Goal: Task Accomplishment & Management: Complete application form

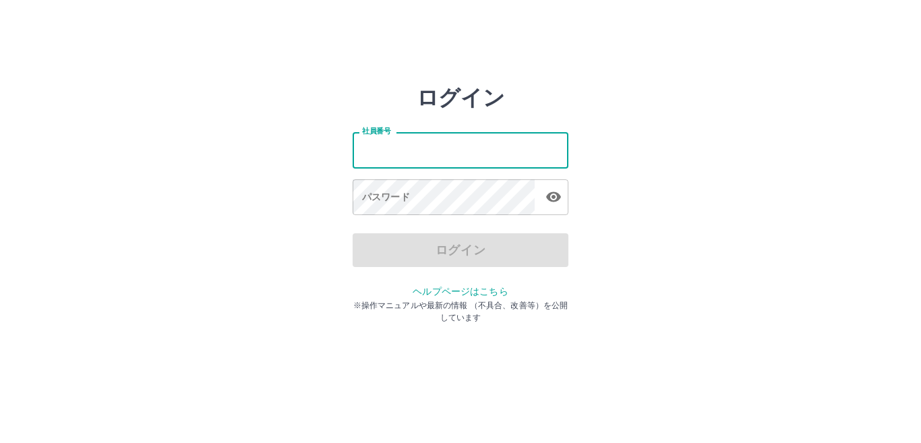
type input "*******"
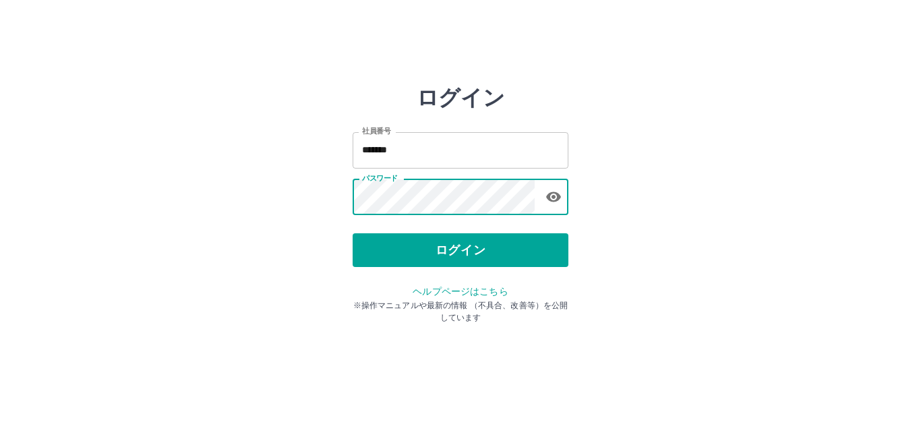
drag, startPoint x: 472, startPoint y: 246, endPoint x: 498, endPoint y: 278, distance: 41.3
click at [494, 275] on div "ログイン 社員番号 ******* 社員番号 パスワード パスワード ログイン ヘルプページはこちら ※操作マニュアルや最新の情報 （不具合、改善等）を公開し…" at bounding box center [461, 193] width 216 height 216
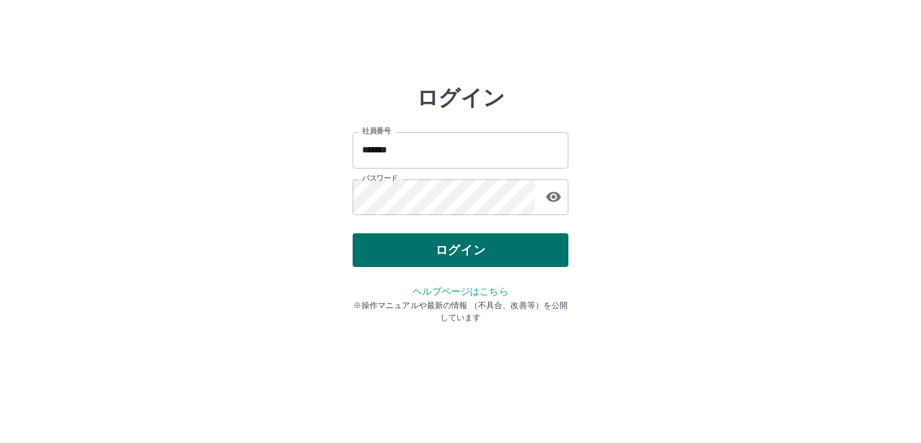
click at [500, 256] on button "ログイン" at bounding box center [461, 250] width 216 height 34
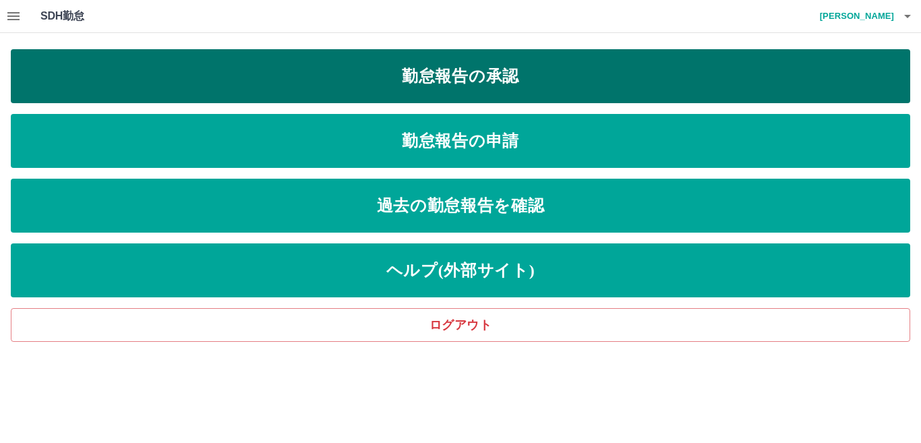
click at [442, 84] on link "勤怠報告の承認" at bounding box center [461, 76] width 900 height 54
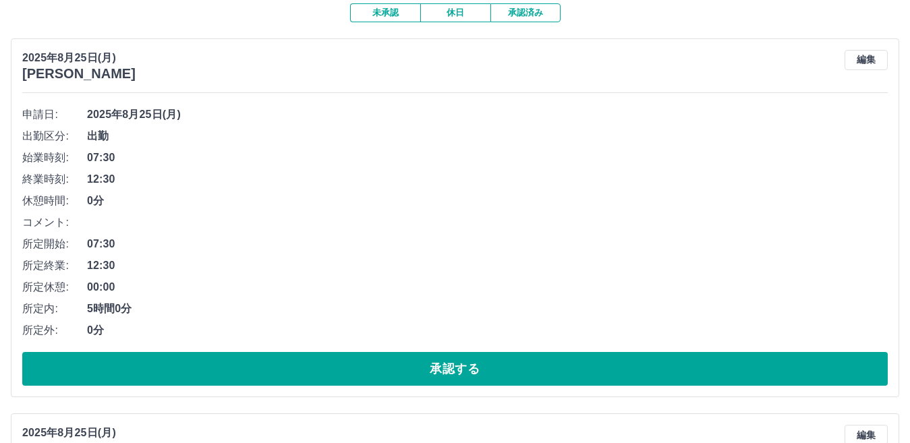
scroll to position [135, 0]
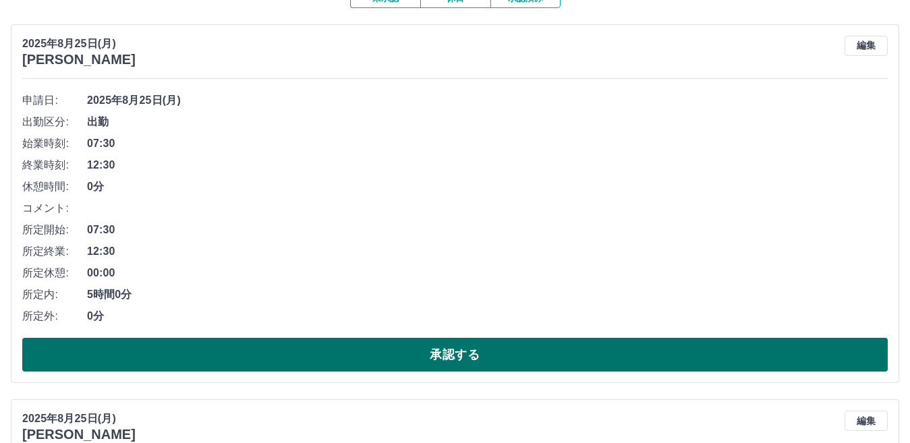
click at [341, 343] on button "承認する" at bounding box center [454, 355] width 865 height 34
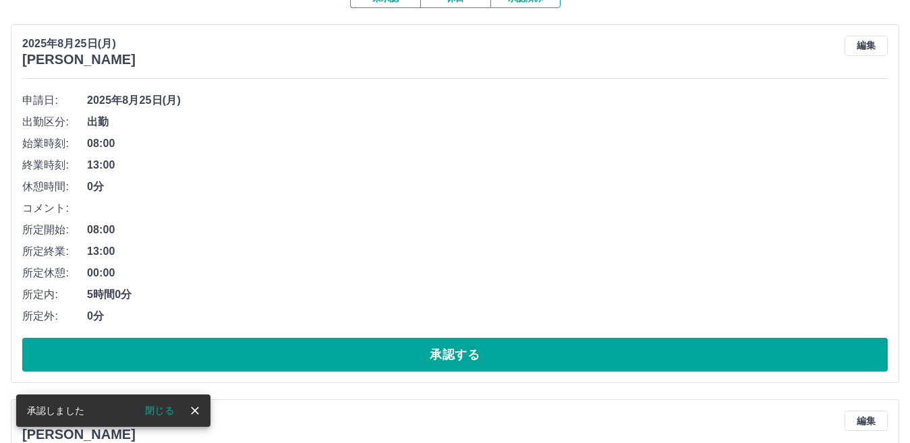
click at [341, 343] on button "承認する" at bounding box center [454, 355] width 865 height 34
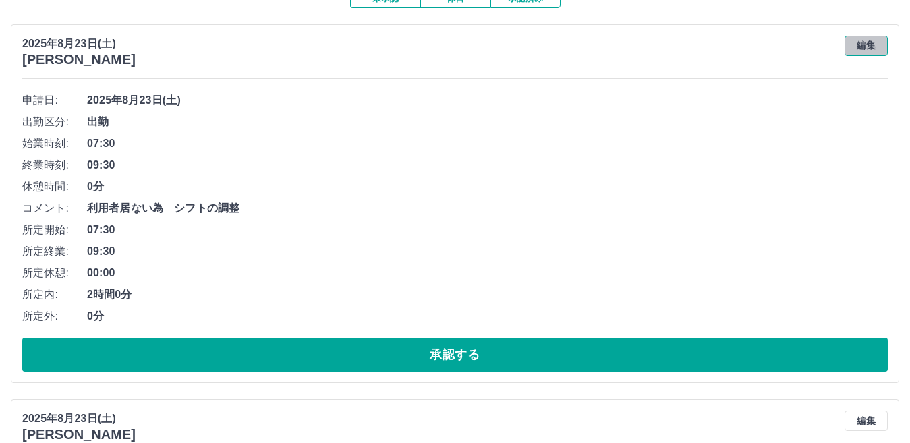
click at [861, 41] on button "編集" at bounding box center [866, 46] width 43 height 20
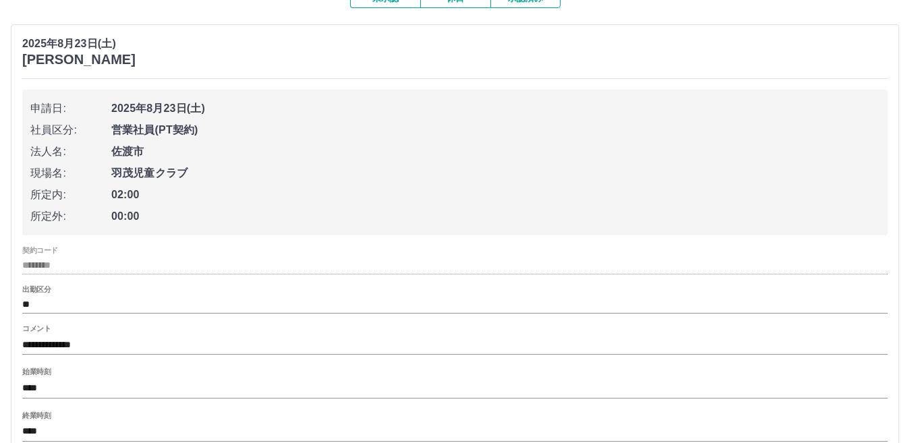
click at [167, 345] on input "**********" at bounding box center [454, 345] width 865 height 20
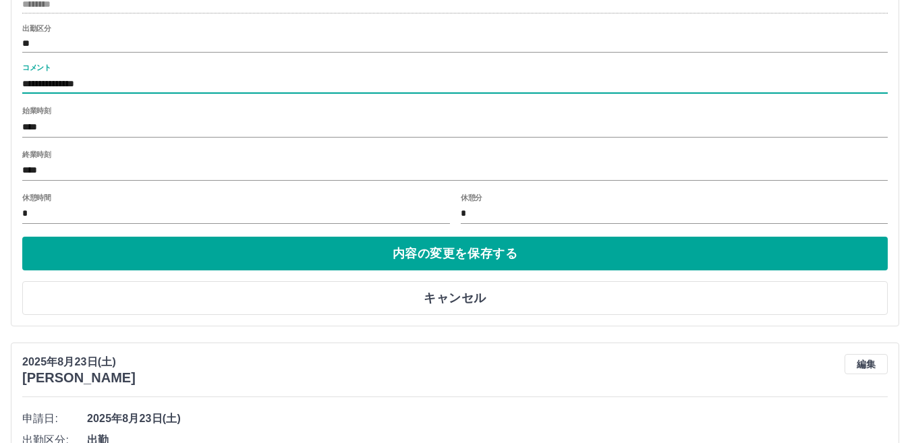
scroll to position [405, 0]
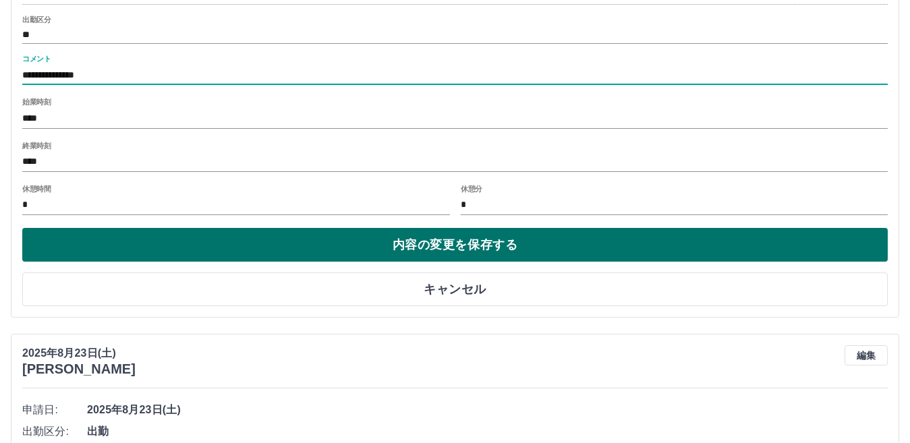
type input "**********"
click at [250, 242] on button "内容の変更を保存する" at bounding box center [454, 245] width 865 height 34
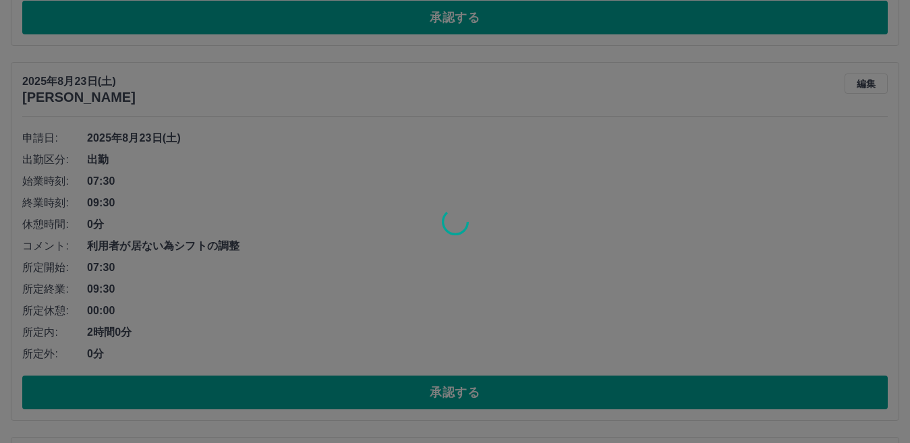
scroll to position [540, 0]
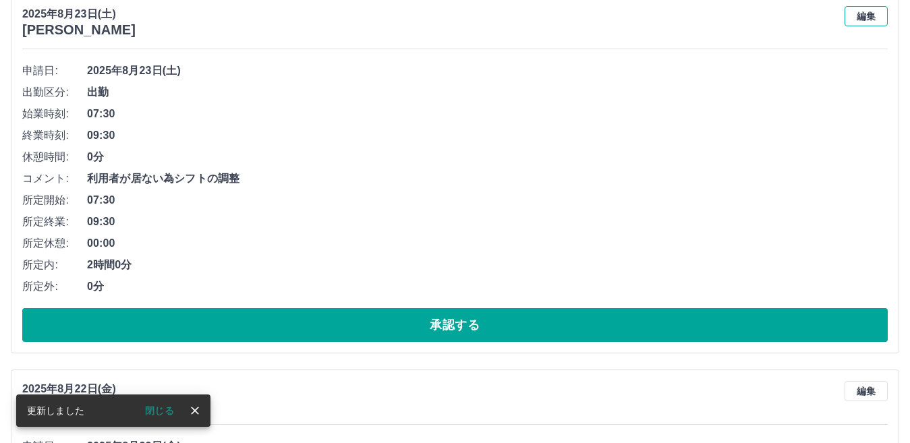
click at [865, 15] on button "編集" at bounding box center [866, 16] width 43 height 20
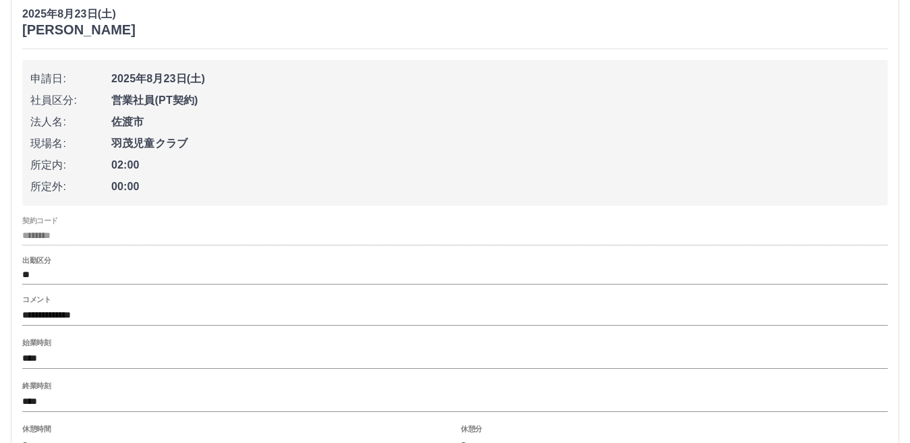
click at [175, 316] on input "**********" at bounding box center [454, 316] width 865 height 20
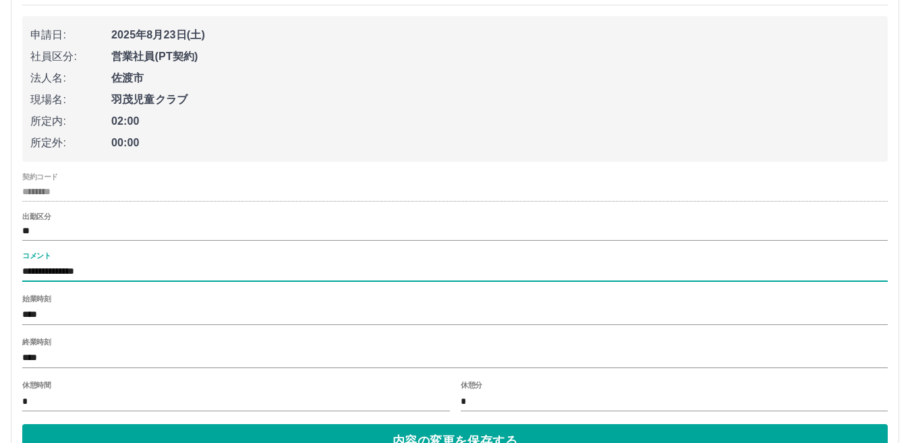
scroll to position [675, 0]
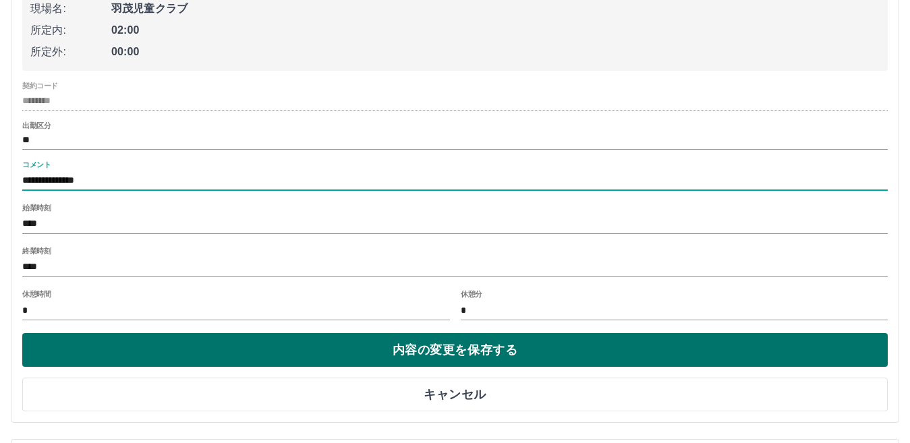
type input "**********"
click at [227, 353] on button "内容の変更を保存する" at bounding box center [454, 350] width 865 height 34
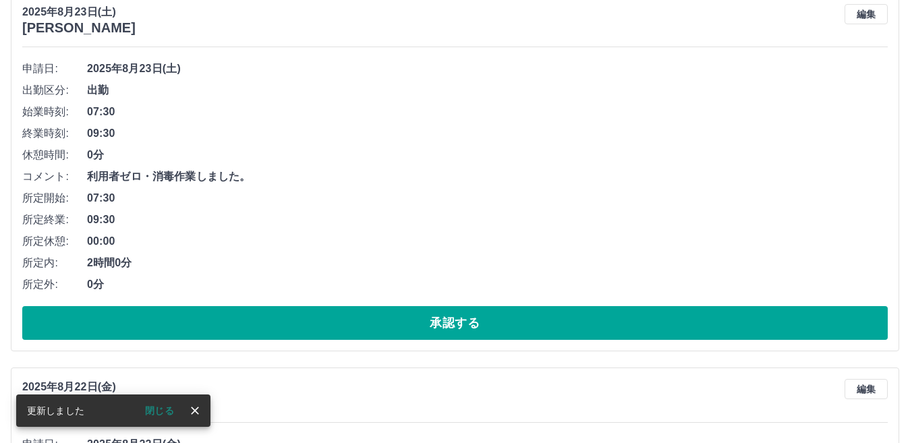
scroll to position [540, 0]
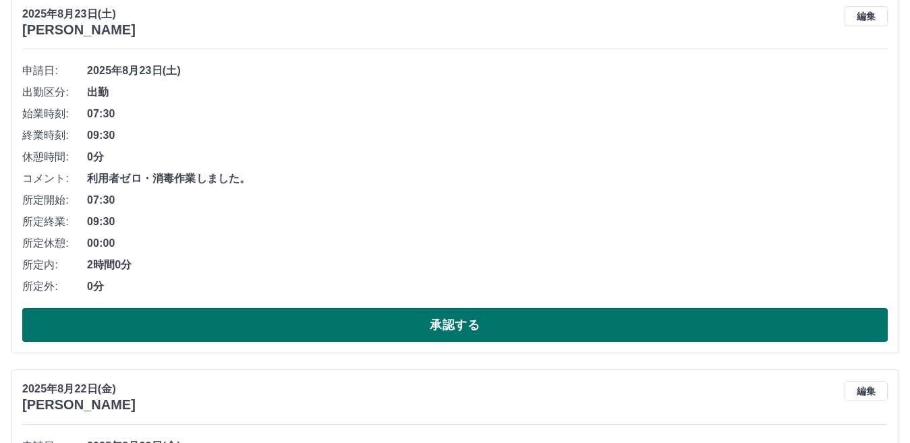
click at [353, 315] on button "承認する" at bounding box center [454, 325] width 865 height 34
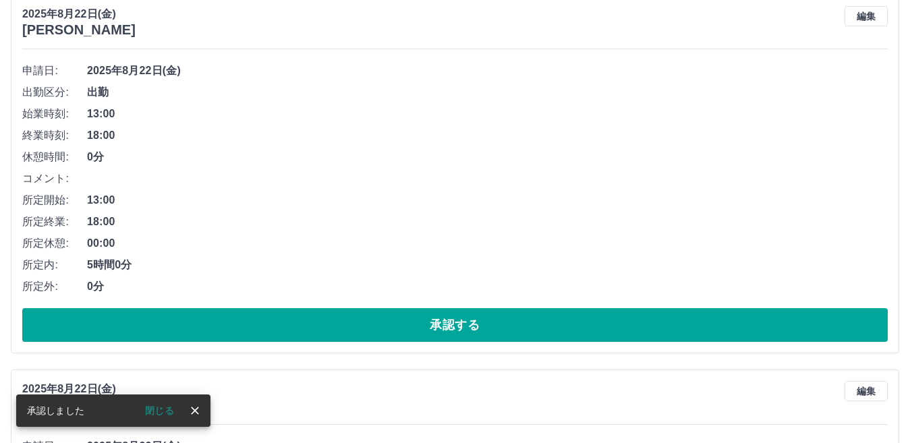
scroll to position [165, 0]
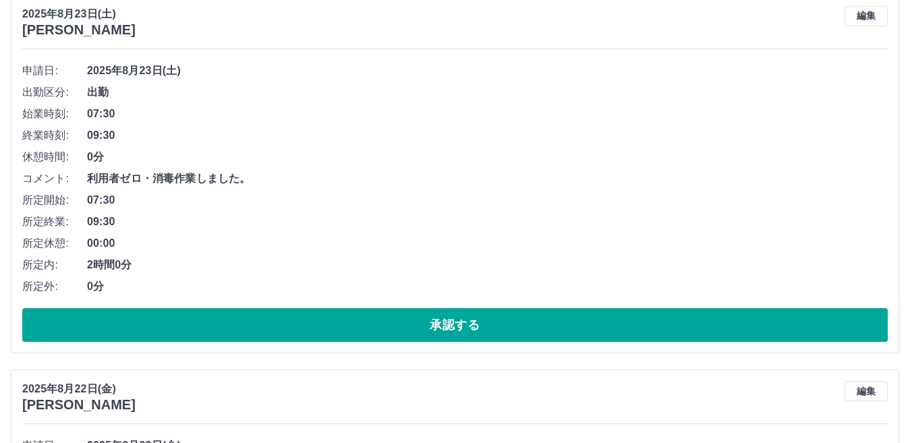
click at [353, 315] on button "承認する" at bounding box center [454, 325] width 865 height 34
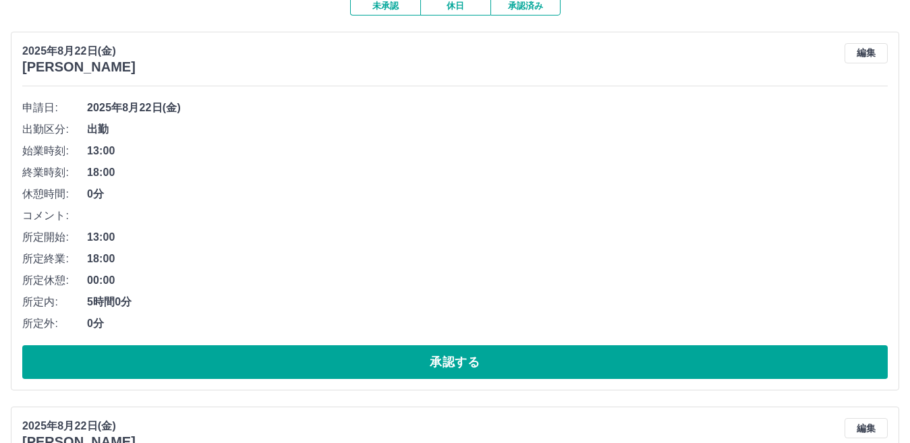
scroll to position [135, 0]
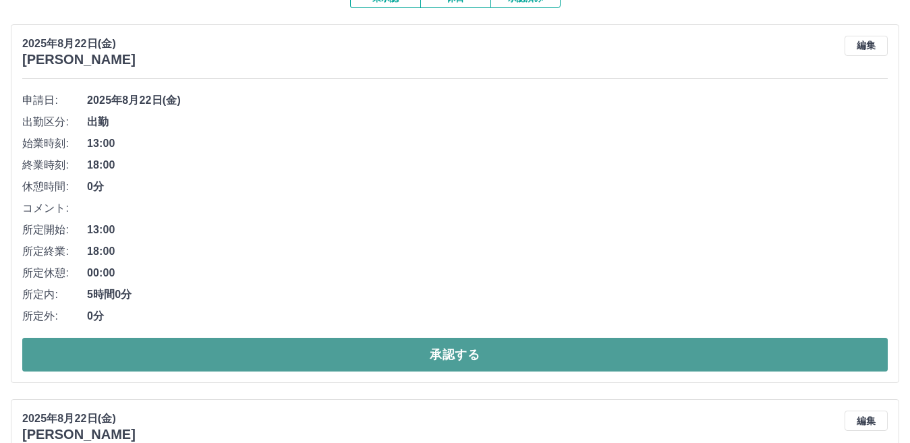
click at [544, 350] on button "承認する" at bounding box center [454, 355] width 865 height 34
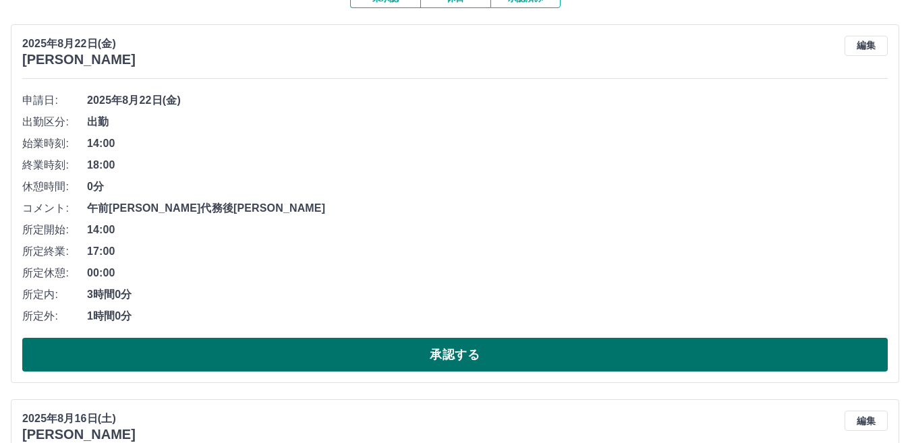
click at [542, 351] on button "承認する" at bounding box center [454, 355] width 865 height 34
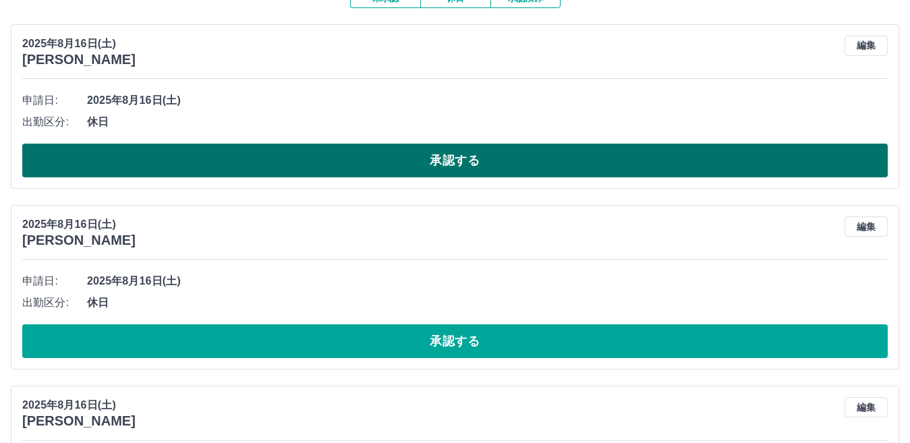
click at [472, 171] on button "承認する" at bounding box center [454, 161] width 865 height 34
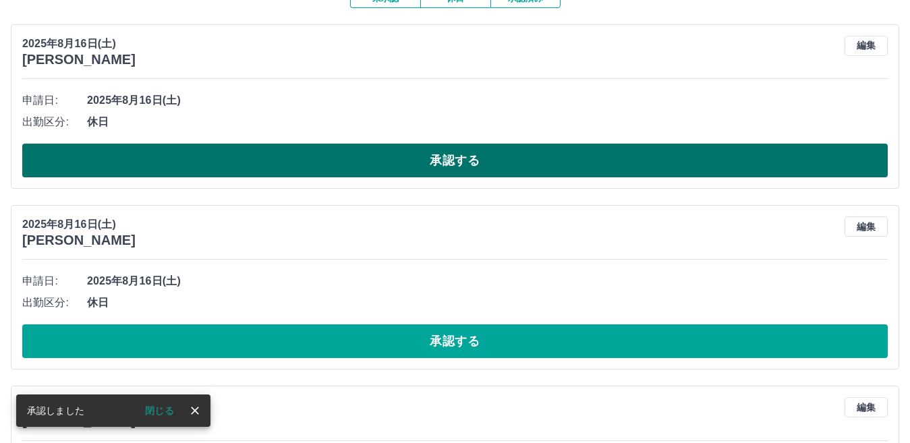
click at [474, 167] on button "承認する" at bounding box center [454, 161] width 865 height 34
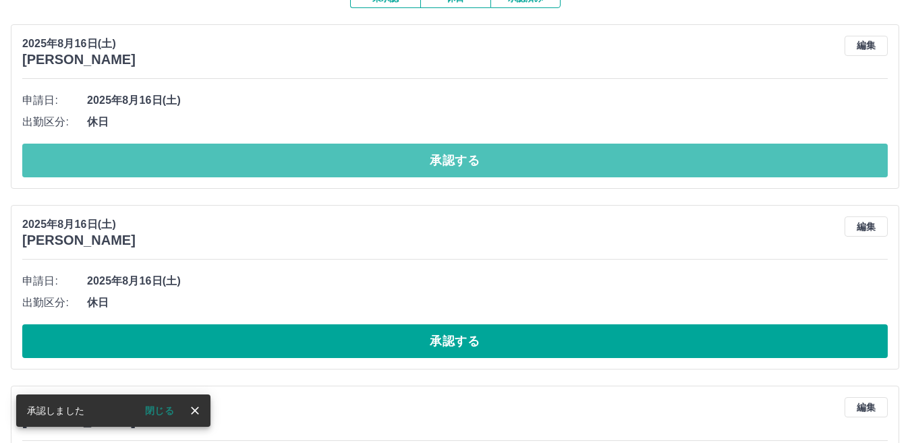
click at [474, 167] on button "承認する" at bounding box center [454, 161] width 865 height 34
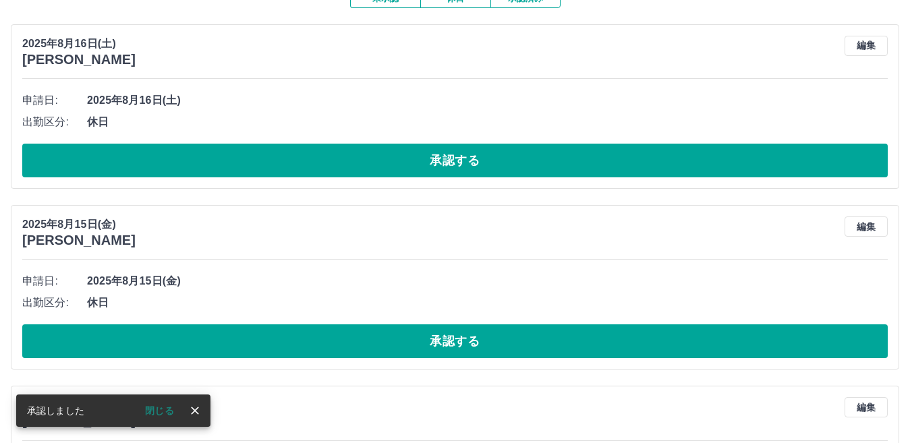
click at [474, 167] on button "承認する" at bounding box center [454, 161] width 865 height 34
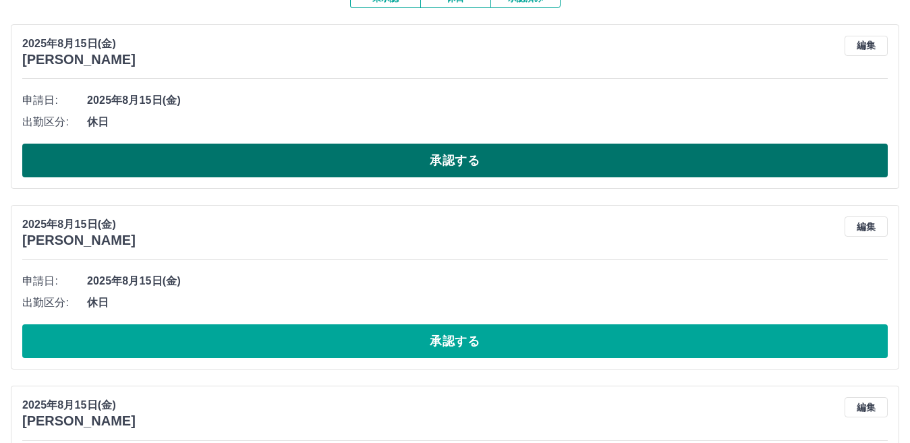
click at [488, 160] on button "承認する" at bounding box center [454, 161] width 865 height 34
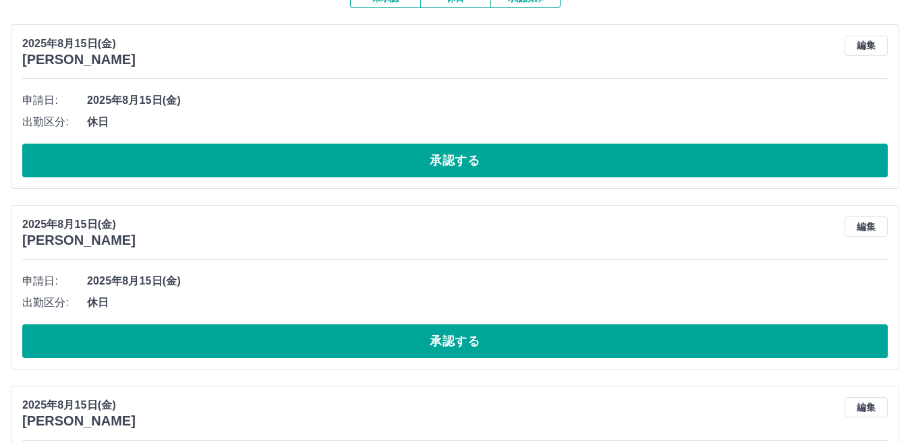
click at [488, 160] on button "承認する" at bounding box center [454, 161] width 865 height 34
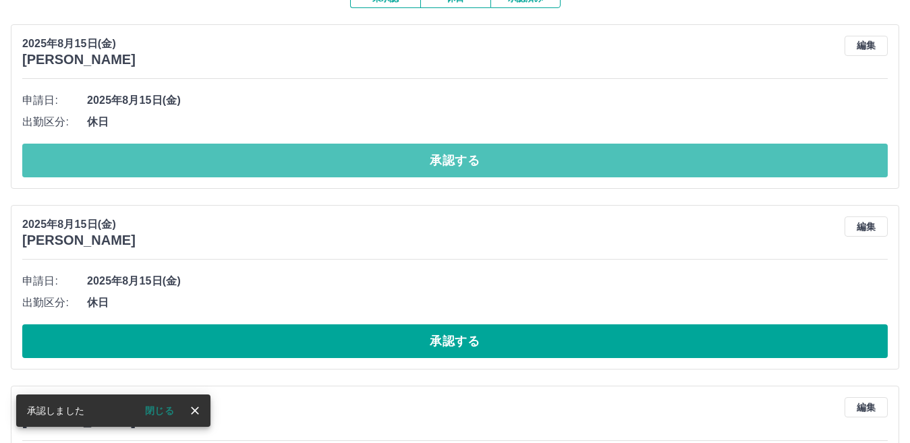
click at [488, 160] on button "承認する" at bounding box center [454, 161] width 865 height 34
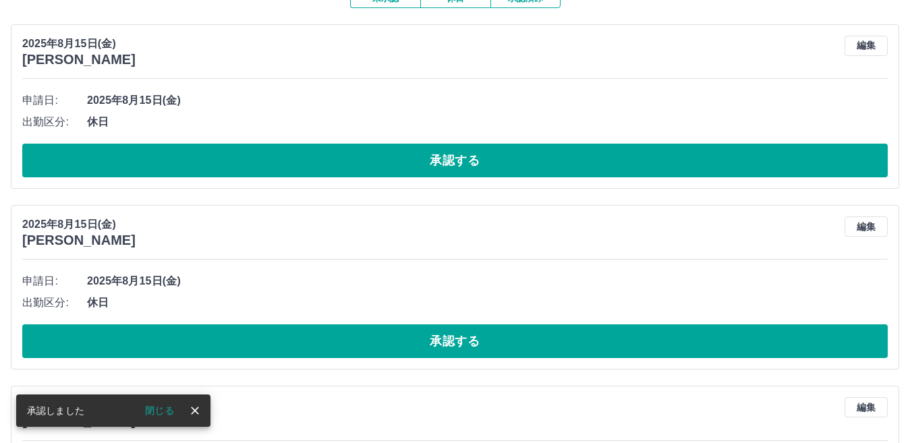
click at [488, 160] on button "承認する" at bounding box center [454, 161] width 865 height 34
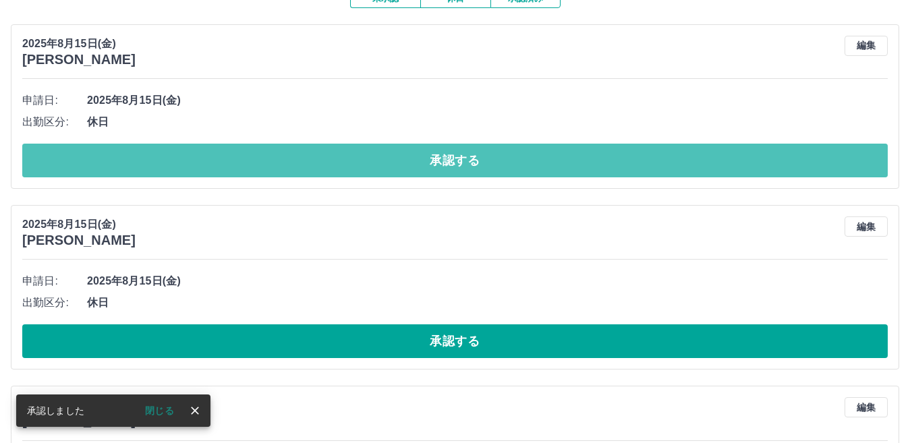
click at [488, 160] on button "承認する" at bounding box center [454, 161] width 865 height 34
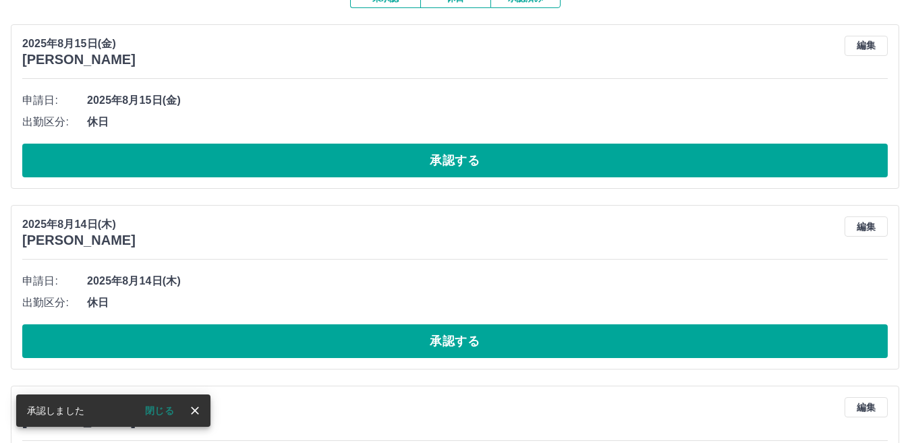
click at [488, 160] on button "承認する" at bounding box center [454, 161] width 865 height 34
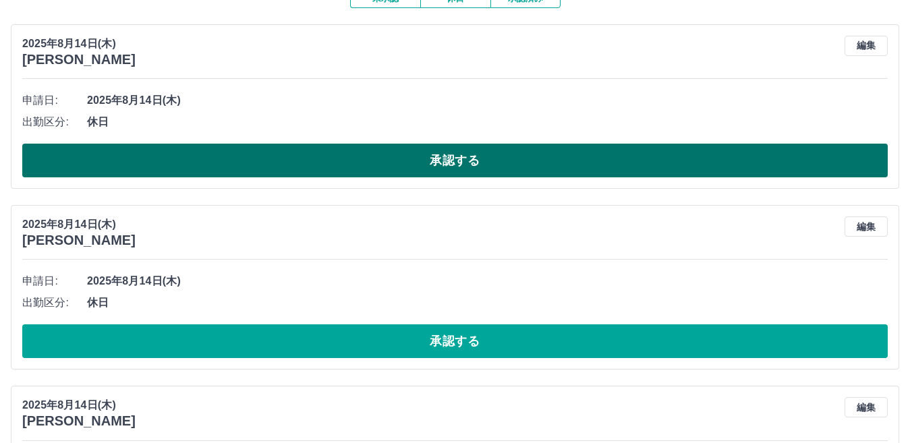
click at [474, 163] on button "承認する" at bounding box center [454, 161] width 865 height 34
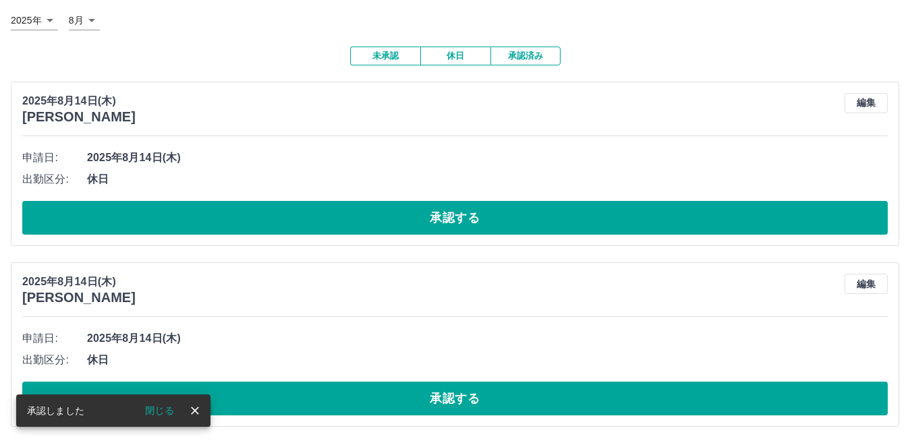
scroll to position [79, 0]
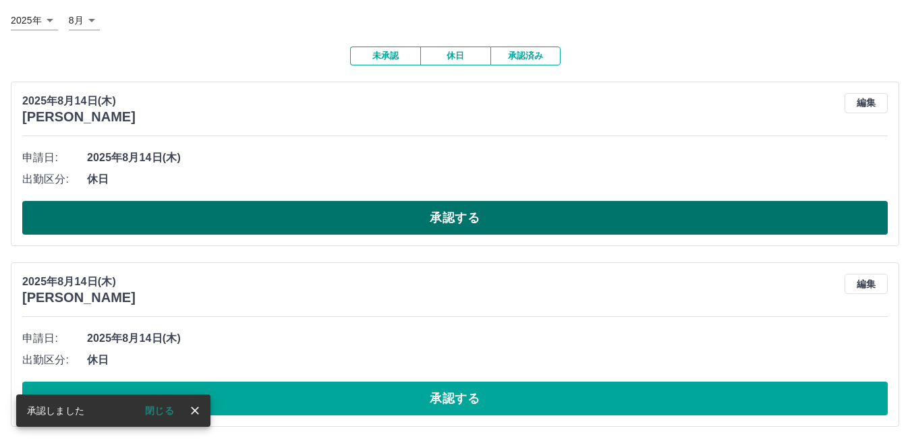
click at [489, 209] on button "承認する" at bounding box center [454, 218] width 865 height 34
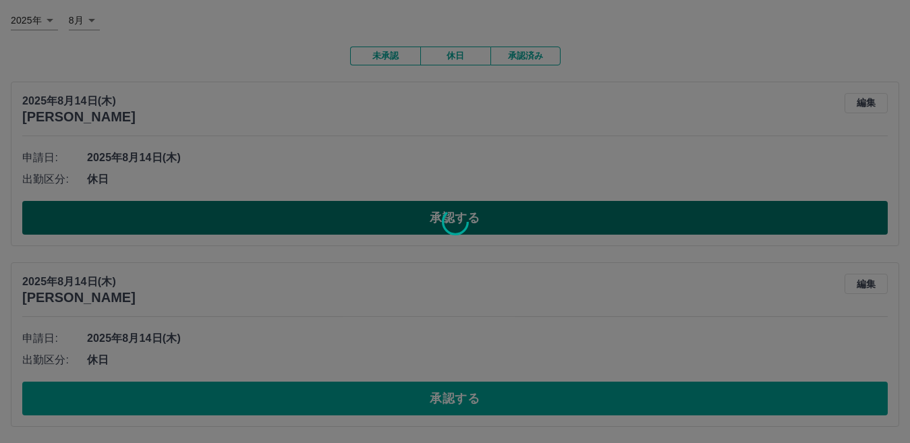
scroll to position [0, 0]
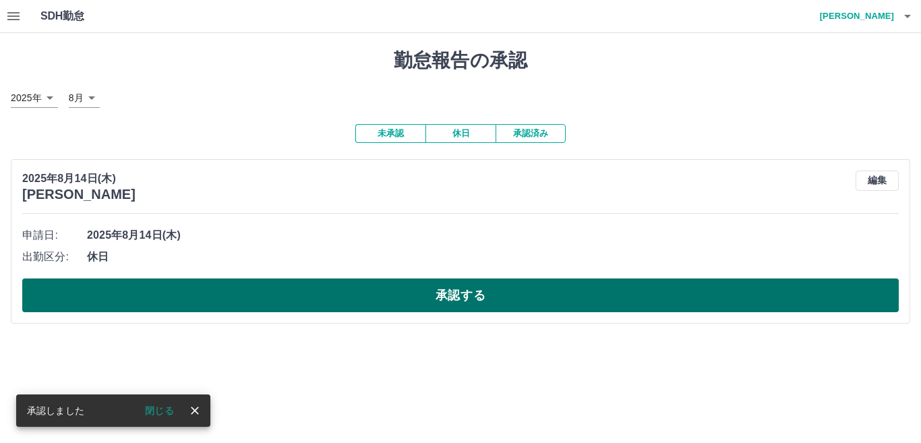
click at [503, 302] on button "承認する" at bounding box center [460, 296] width 877 height 34
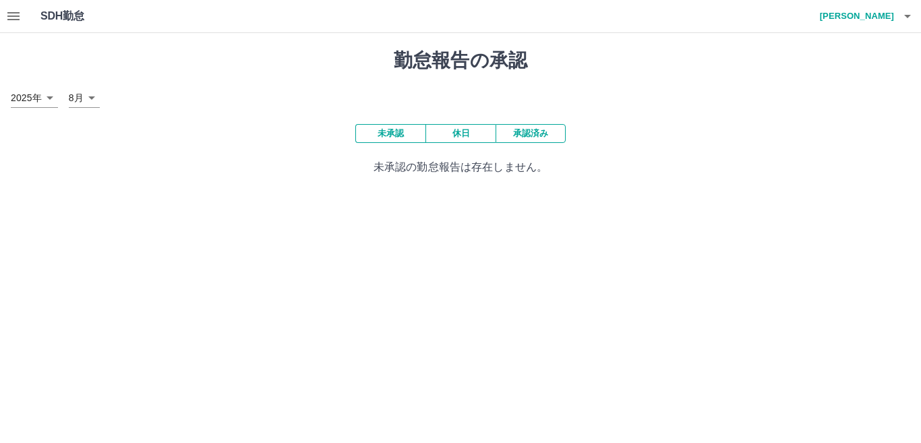
click at [14, 20] on icon "button" at bounding box center [13, 16] width 12 height 8
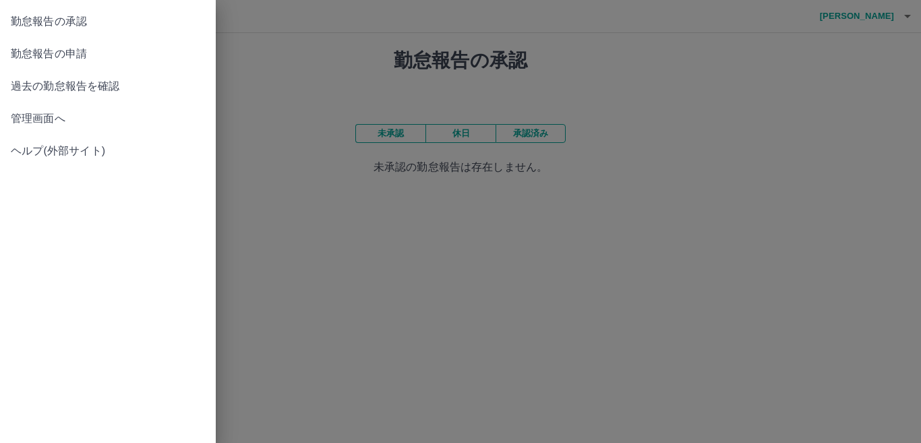
click at [105, 47] on span "勤怠報告の申請" at bounding box center [108, 54] width 194 height 16
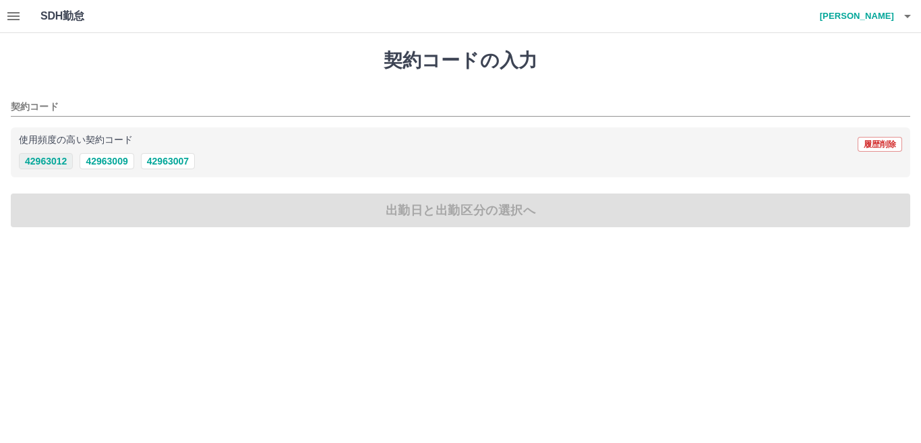
click at [59, 159] on button "42963012" at bounding box center [46, 161] width 54 height 16
type input "********"
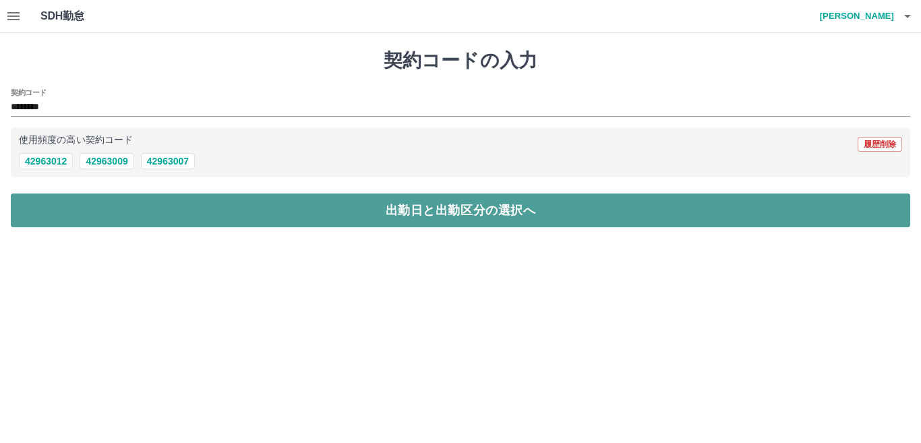
click at [73, 210] on button "出勤日と出勤区分の選択へ" at bounding box center [461, 211] width 900 height 34
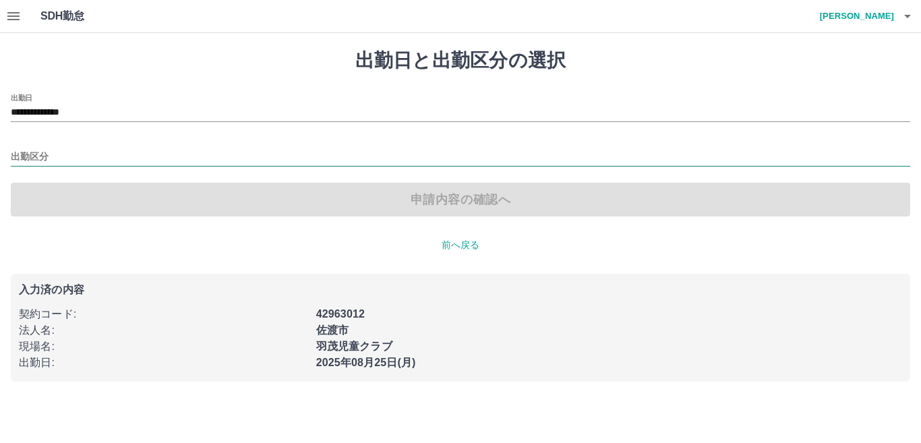
click at [74, 156] on input "出勤区分" at bounding box center [461, 157] width 900 height 17
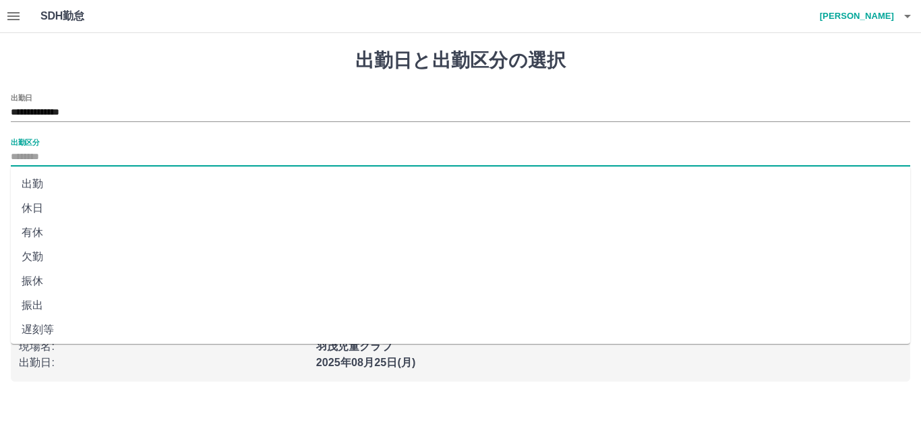
click at [61, 180] on li "出勤" at bounding box center [461, 184] width 900 height 24
type input "**"
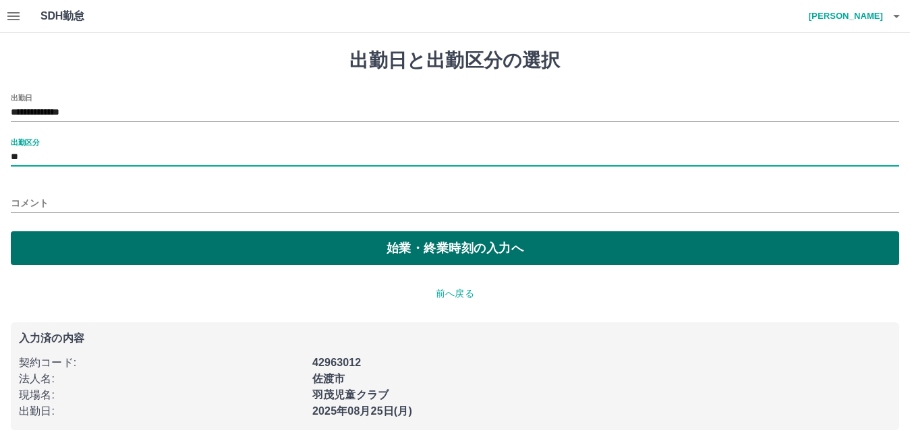
click at [128, 238] on button "始業・終業時刻の入力へ" at bounding box center [455, 248] width 888 height 34
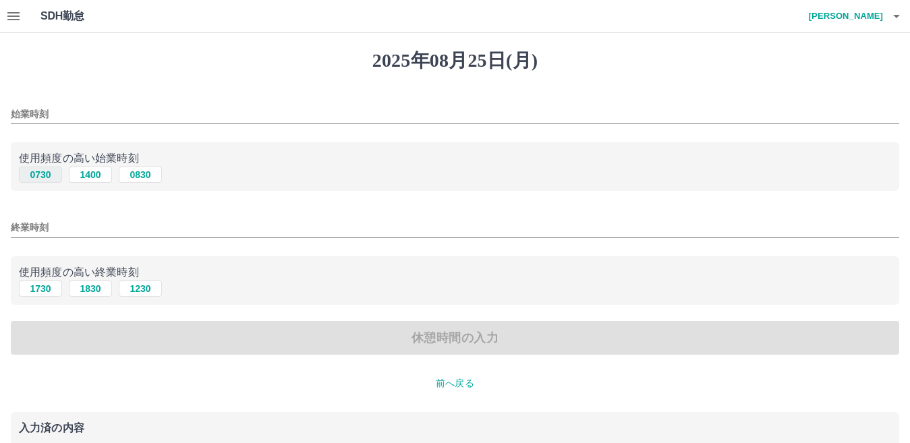
click at [49, 171] on button "0730" at bounding box center [40, 175] width 43 height 16
type input "****"
click at [140, 227] on input "終業時刻" at bounding box center [455, 228] width 888 height 20
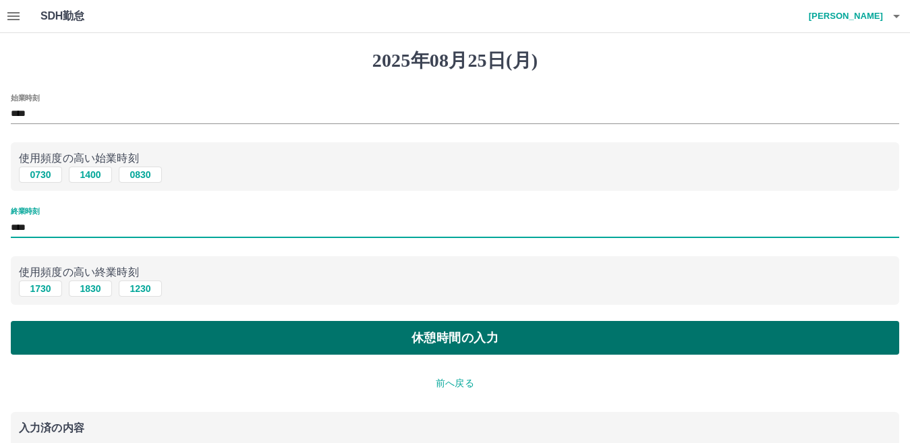
type input "****"
click at [188, 333] on button "休憩時間の入力" at bounding box center [455, 338] width 888 height 34
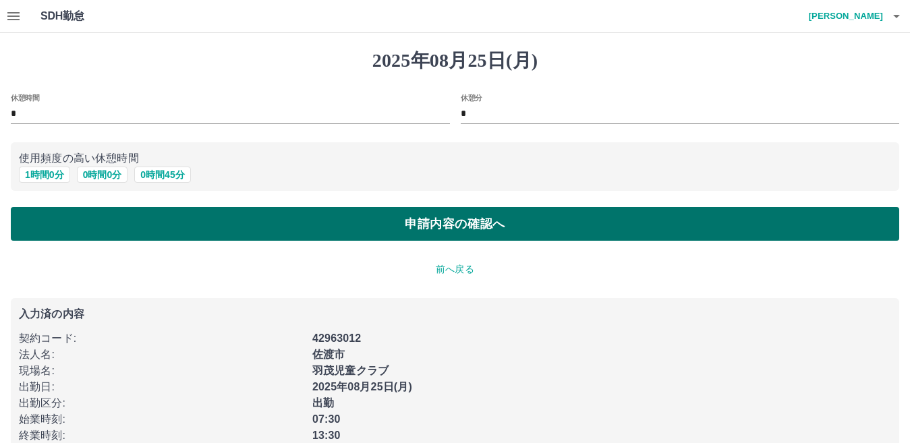
click at [216, 229] on button "申請内容の確認へ" at bounding box center [455, 224] width 888 height 34
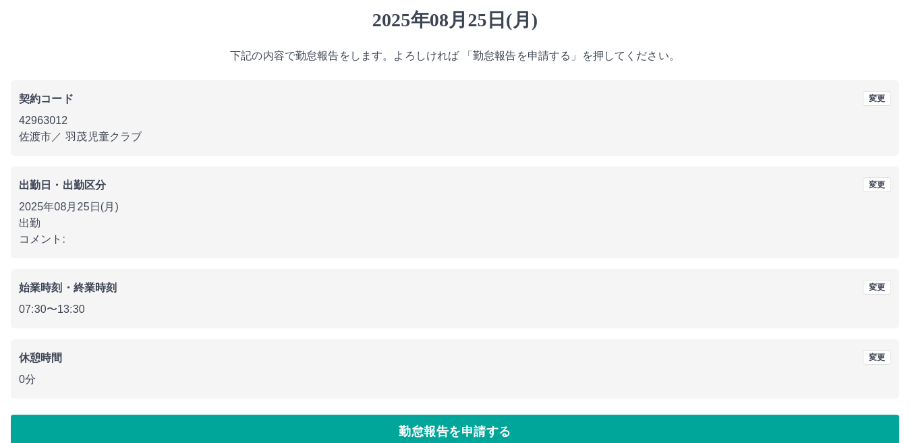
scroll to position [62, 0]
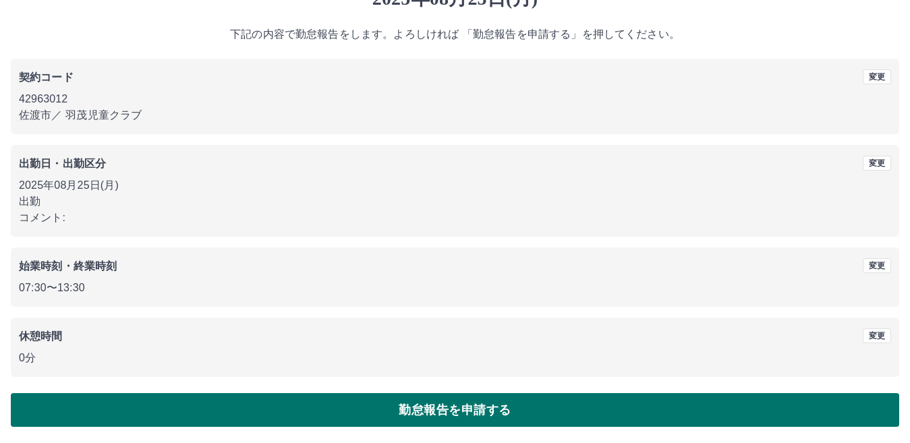
click at [325, 399] on button "勤怠報告を申請する" at bounding box center [455, 410] width 888 height 34
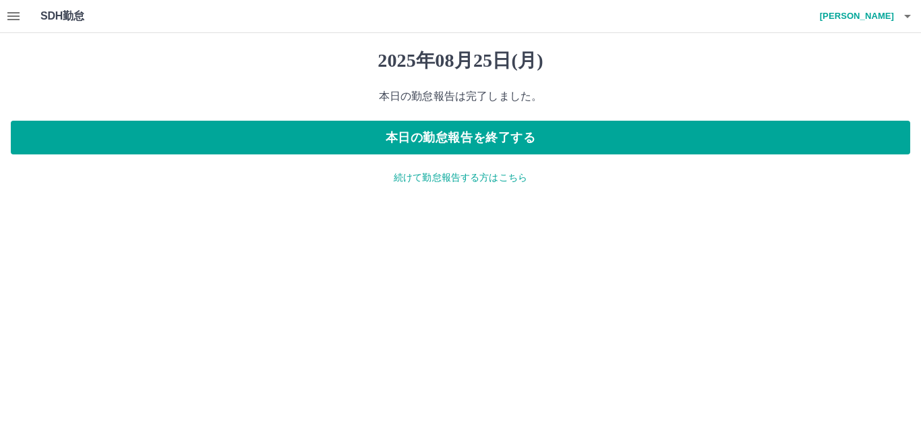
click at [15, 16] on icon "button" at bounding box center [13, 16] width 12 height 8
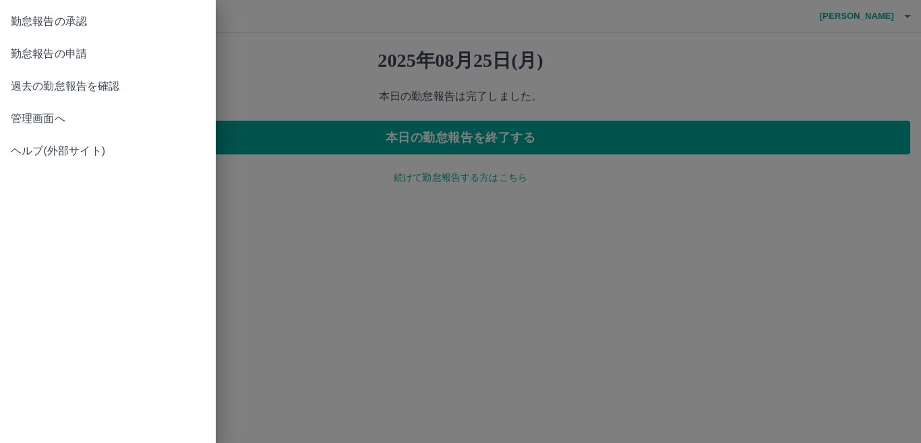
click at [39, 116] on span "管理画面へ" at bounding box center [108, 119] width 194 height 16
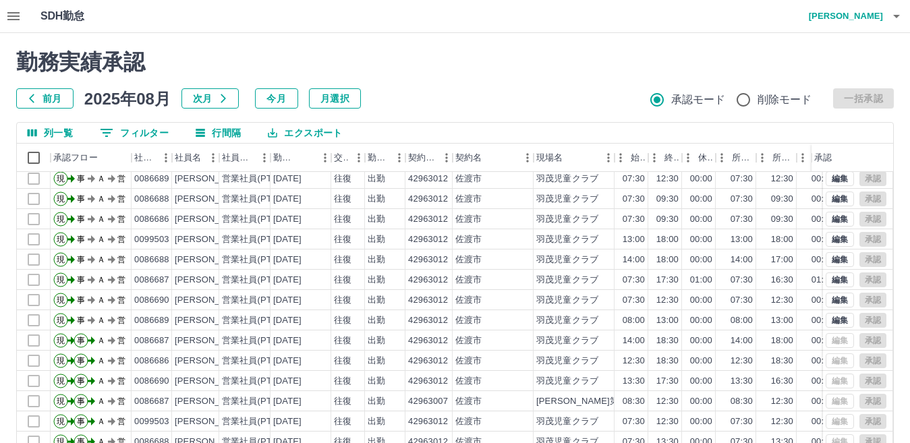
scroll to position [67, 0]
